Goal: Task Accomplishment & Management: Manage account settings

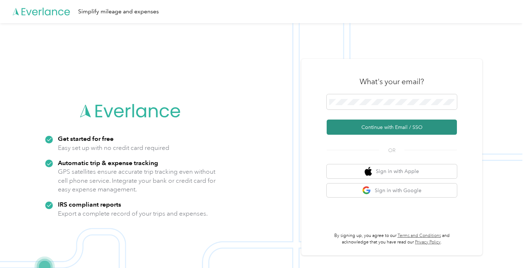
click at [391, 129] on button "Continue with Email / SSO" at bounding box center [392, 127] width 130 height 15
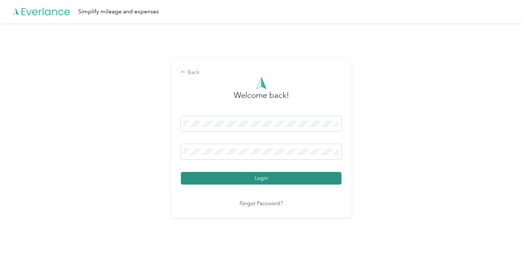
click at [263, 179] on button "Login" at bounding box center [261, 178] width 161 height 13
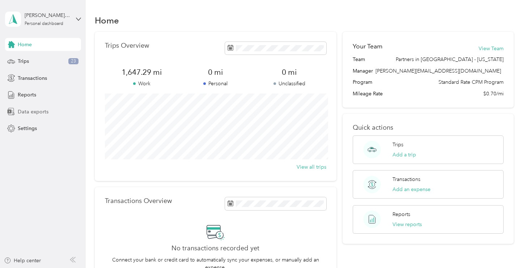
click at [28, 110] on span "Data exports" at bounding box center [33, 112] width 31 height 8
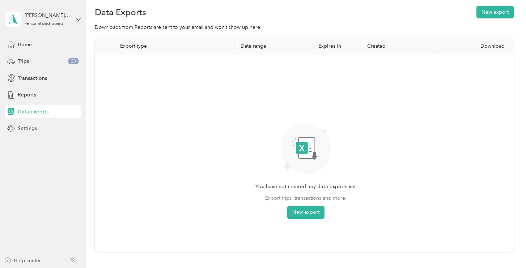
scroll to position [9, 0]
click at [23, 93] on span "Reports" at bounding box center [27, 95] width 18 height 8
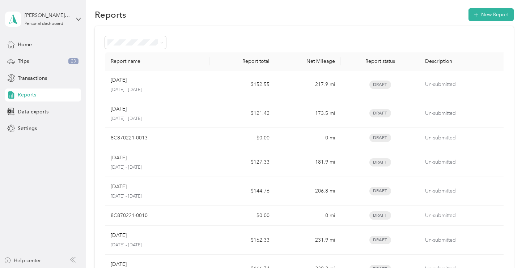
scroll to position [8, 0]
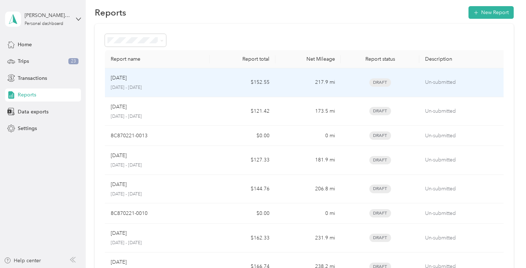
click at [167, 80] on div "[DATE]" at bounding box center [157, 78] width 93 height 8
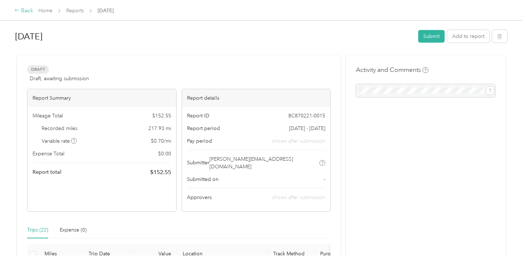
click at [26, 9] on div "Back" at bounding box center [23, 11] width 19 height 9
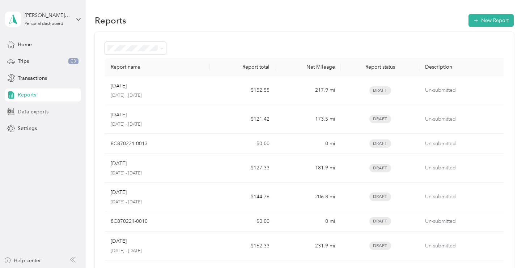
click at [29, 112] on span "Data exports" at bounding box center [33, 112] width 31 height 8
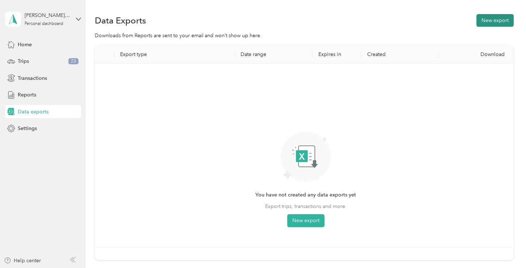
click at [494, 20] on button "New export" at bounding box center [494, 20] width 37 height 13
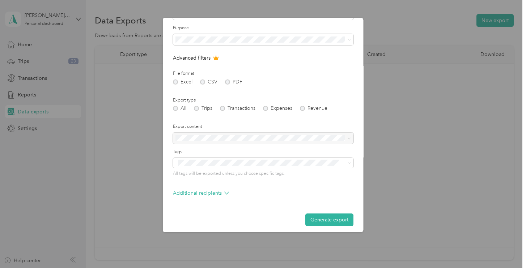
scroll to position [48, 0]
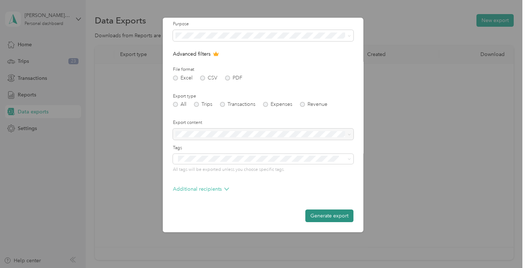
click at [328, 216] on button "Generate export" at bounding box center [329, 216] width 48 height 13
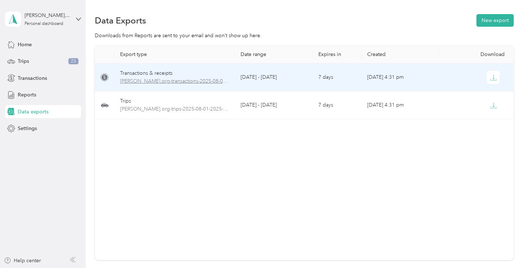
click at [188, 82] on span "[PERSON_NAME].org-transactions-2025-08-01-2025-08-30.xlsx" at bounding box center [174, 81] width 109 height 8
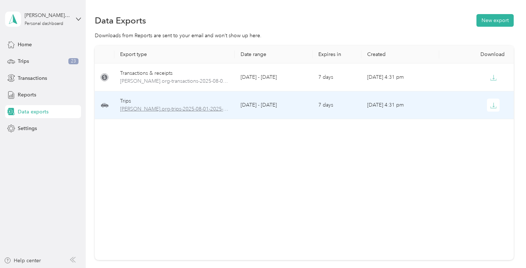
click at [162, 109] on span "[PERSON_NAME].org-trips-2025-08-01-2025-08-30.xlsx" at bounding box center [174, 109] width 109 height 8
click at [492, 105] on icon "button" at bounding box center [493, 105] width 7 height 7
